Goal: Task Accomplishment & Management: Use online tool/utility

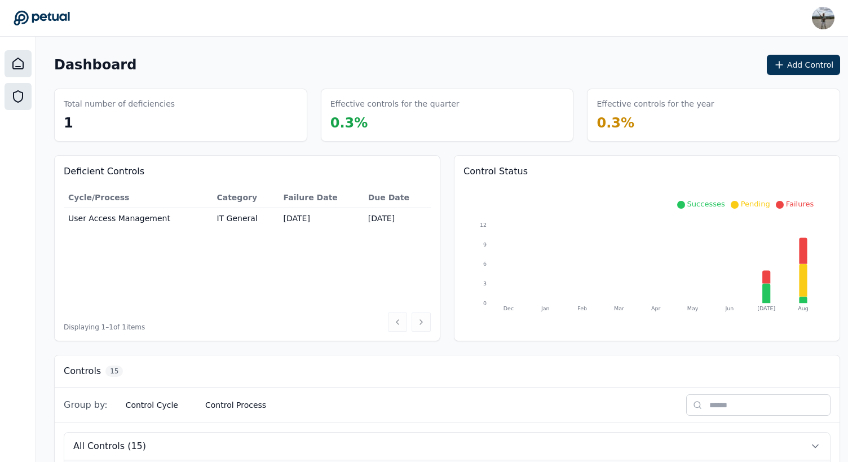
click at [14, 95] on icon at bounding box center [18, 96] width 9 height 11
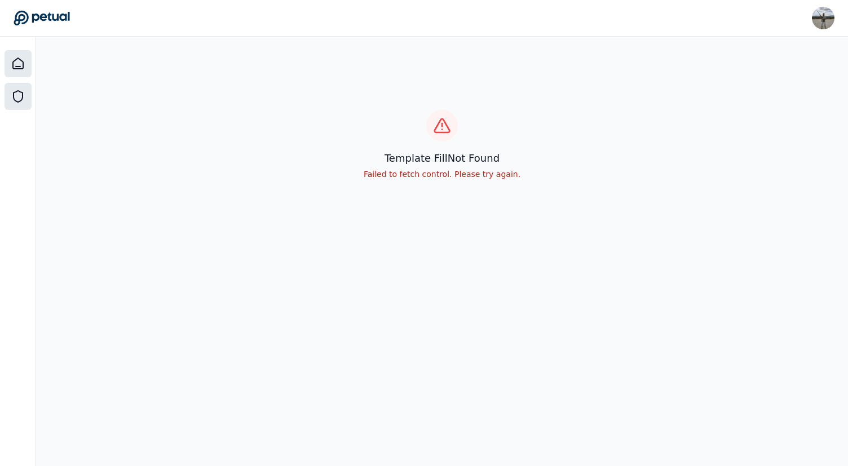
click at [13, 68] on icon at bounding box center [18, 63] width 10 height 11
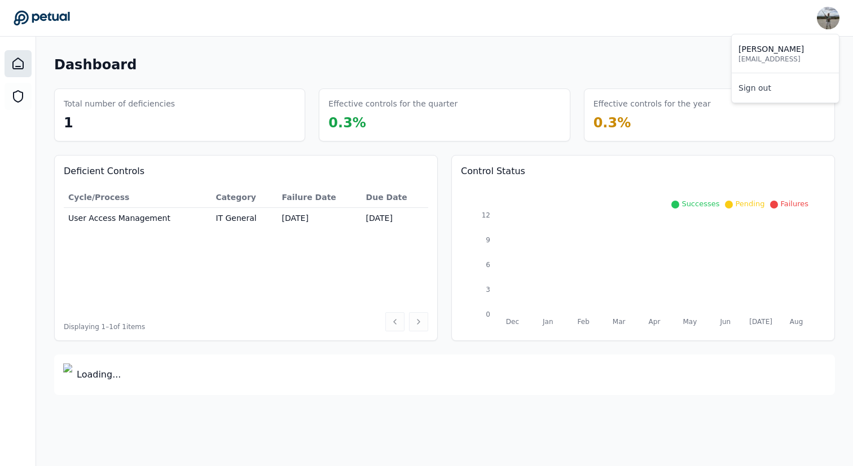
click at [822, 14] on img at bounding box center [827, 18] width 23 height 23
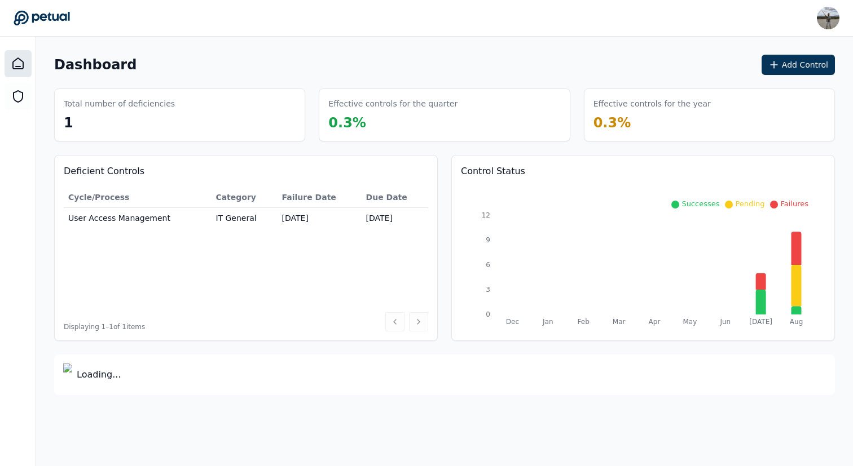
click at [656, 56] on div "Dashboard Add Control" at bounding box center [444, 65] width 780 height 20
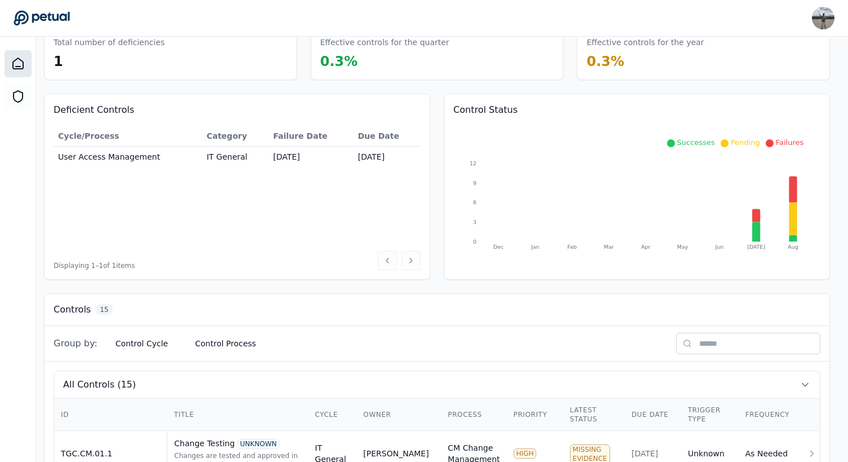
scroll to position [46, 206]
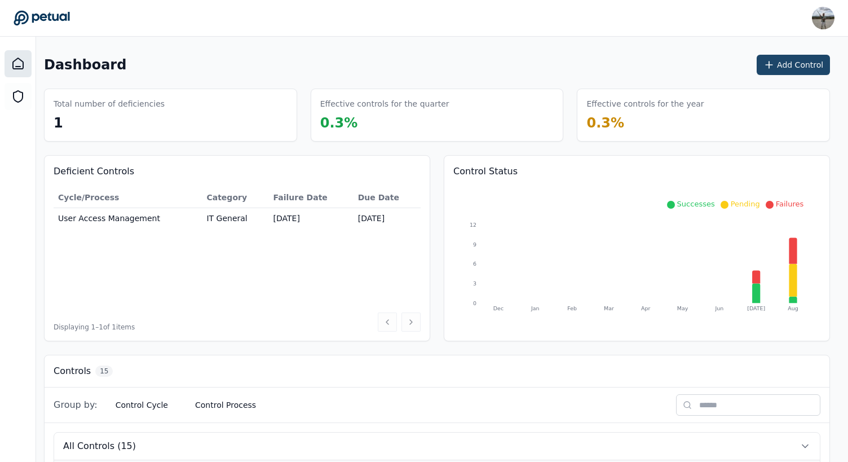
click at [789, 67] on button "Add Control" at bounding box center [793, 65] width 73 height 20
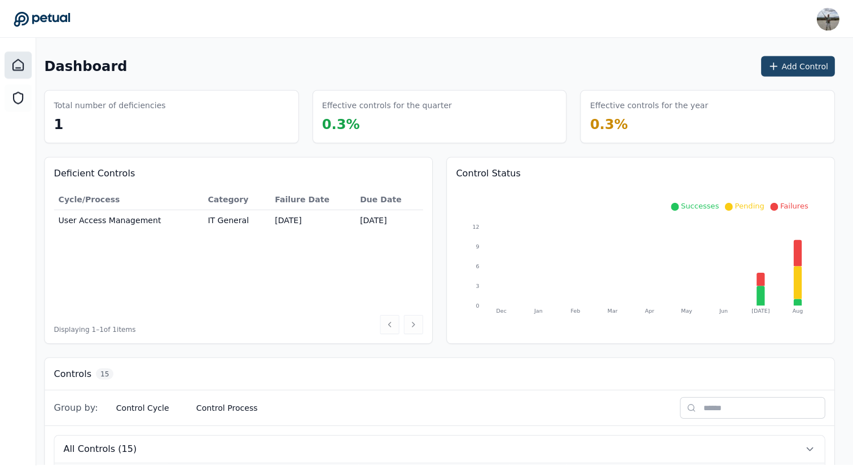
scroll to position [0, 202]
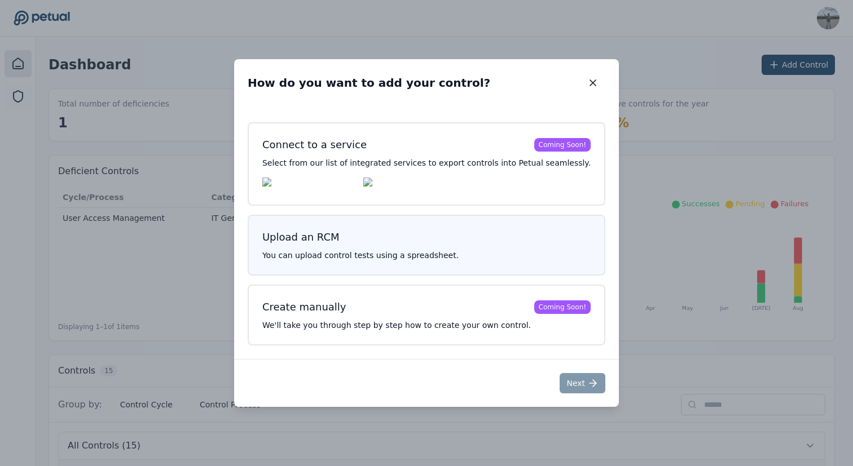
click at [419, 234] on h3 "Upload an RCM" at bounding box center [426, 237] width 328 height 16
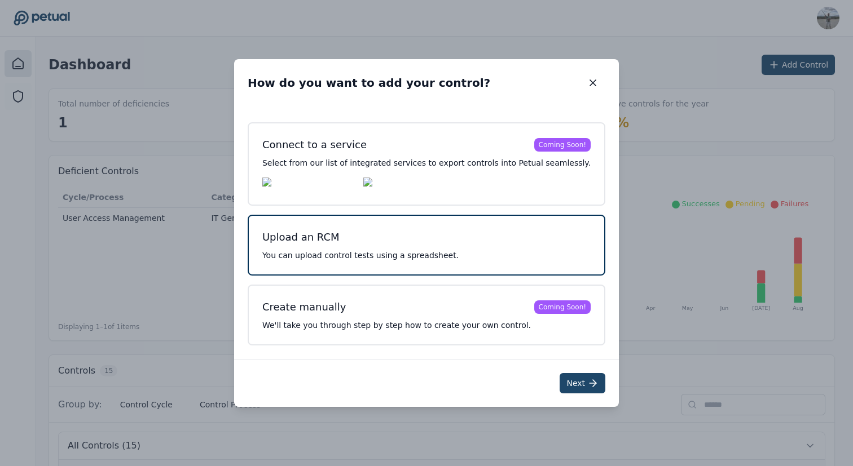
click at [572, 383] on button "Next" at bounding box center [582, 383] width 46 height 20
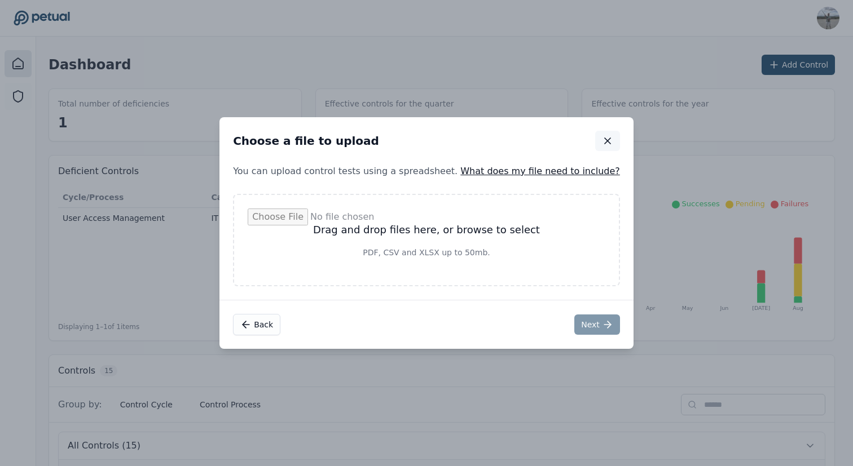
click at [602, 137] on icon "button" at bounding box center [607, 140] width 11 height 11
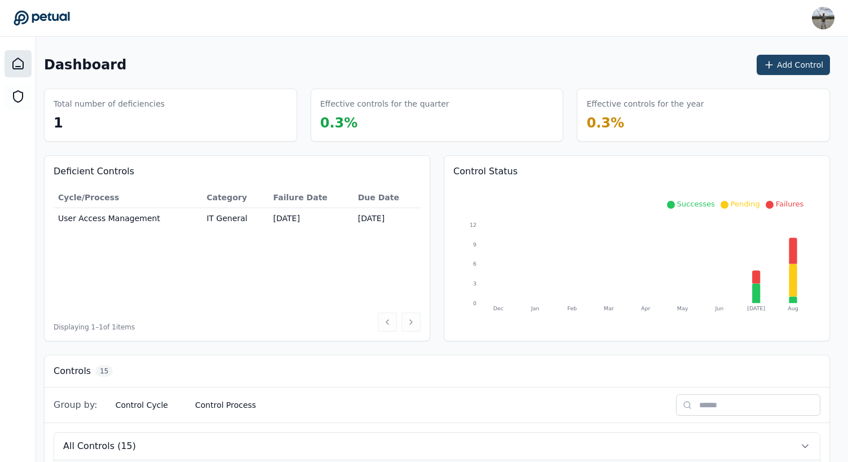
click at [802, 68] on button "Add Control" at bounding box center [793, 65] width 73 height 20
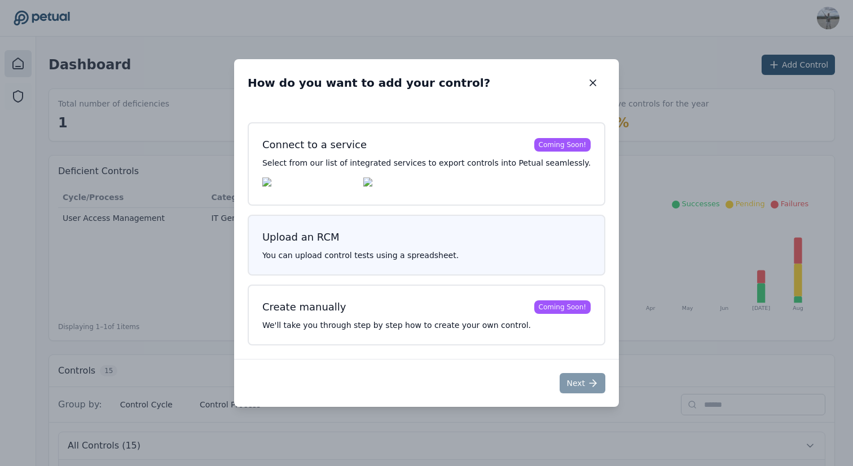
click at [351, 249] on div "Upload an RCM You can upload control tests using a spreadsheet." at bounding box center [426, 245] width 357 height 61
